Goal: Transaction & Acquisition: Purchase product/service

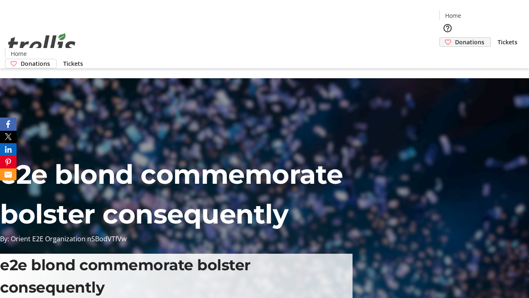
click at [455, 38] on span "Donations" at bounding box center [469, 42] width 29 height 9
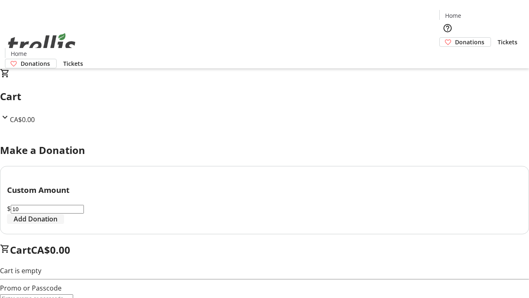
click at [57, 224] on span "Add Donation" at bounding box center [36, 219] width 44 height 10
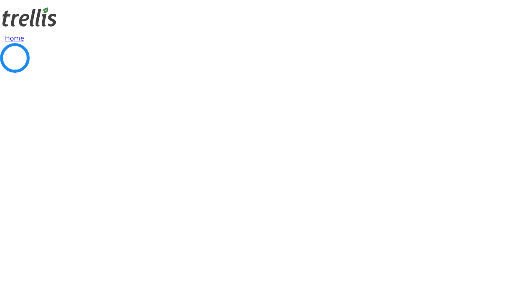
select select "CA"
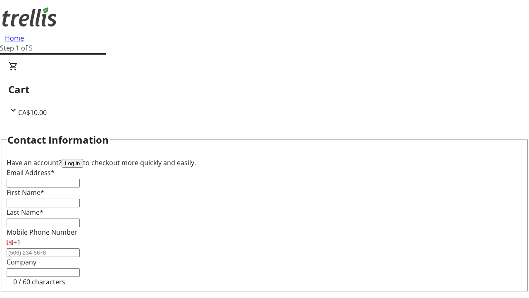
click at [83, 159] on button "Log in" at bounding box center [73, 163] width 22 height 9
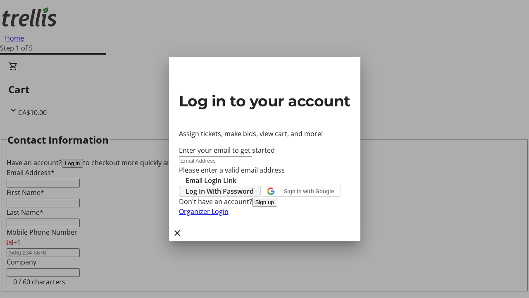
click at [254, 186] on span "Log In With Password" at bounding box center [220, 191] width 68 height 10
